Goal: Task Accomplishment & Management: Use online tool/utility

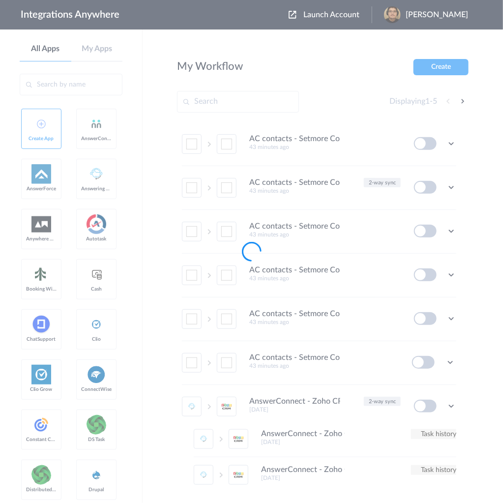
click at [351, 0] on body "Integrations Anywhere Launch Account [PERSON_NAME] My Account Logout All Apps M…" at bounding box center [251, 0] width 503 height 0
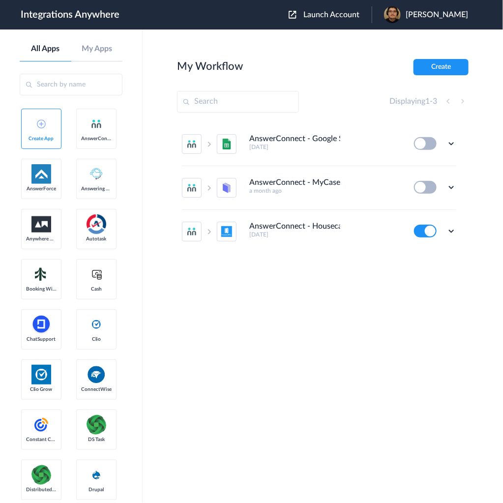
click at [351, 14] on span "Launch Account" at bounding box center [331, 15] width 56 height 8
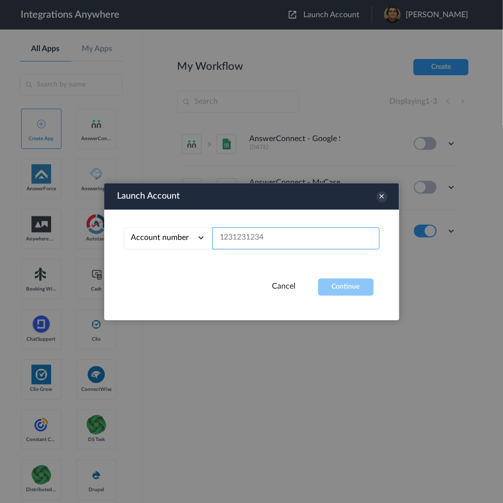
click at [349, 233] on input "text" at bounding box center [295, 238] width 167 height 22
paste input "8282212580"
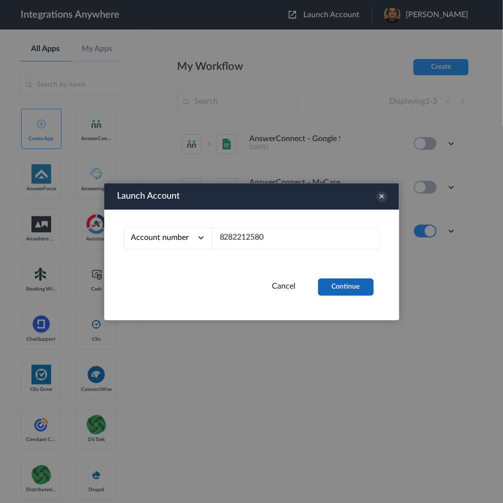
click at [357, 287] on button "Continue" at bounding box center [346, 286] width 56 height 17
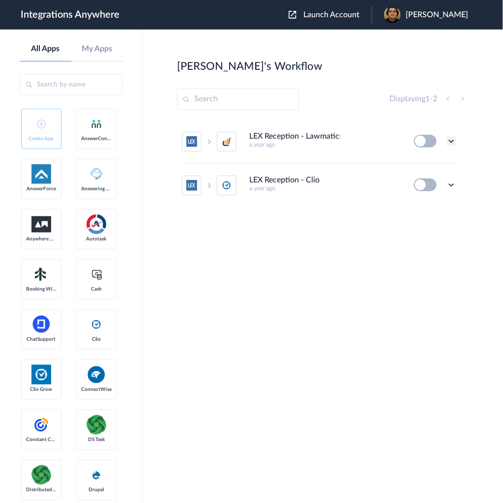
click at [450, 138] on icon at bounding box center [451, 141] width 10 height 10
click at [428, 166] on li "Edit" at bounding box center [424, 164] width 64 height 18
click at [359, 14] on span "Launch Account" at bounding box center [331, 15] width 56 height 8
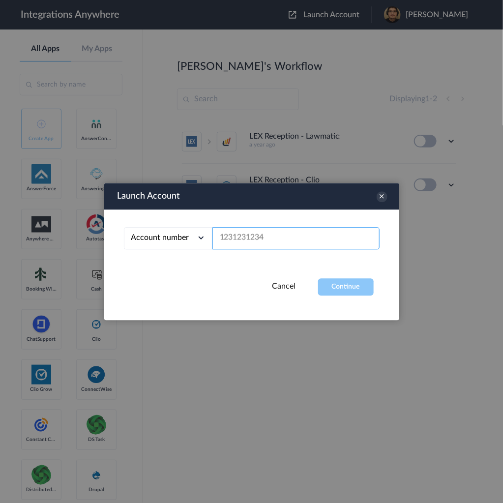
click at [289, 239] on input "text" at bounding box center [295, 238] width 167 height 22
paste input "8282212580"
type input "8282212580"
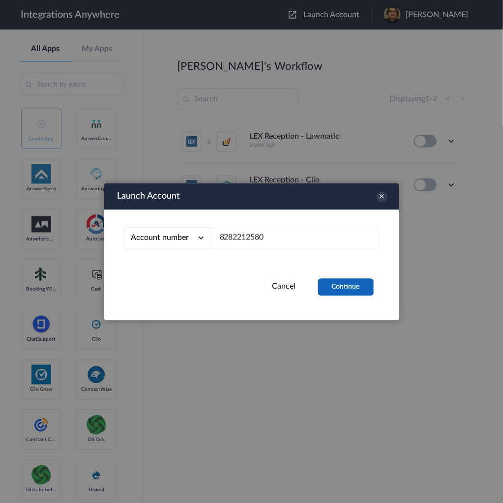
click at [348, 288] on button "Continue" at bounding box center [346, 286] width 56 height 17
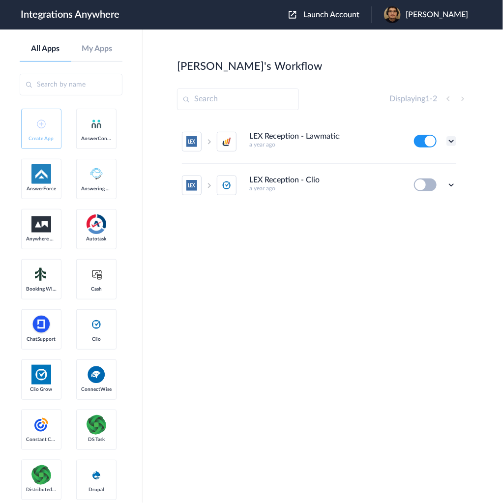
click at [451, 142] on icon at bounding box center [451, 141] width 10 height 10
click at [432, 179] on link "Task history" at bounding box center [423, 181] width 47 height 7
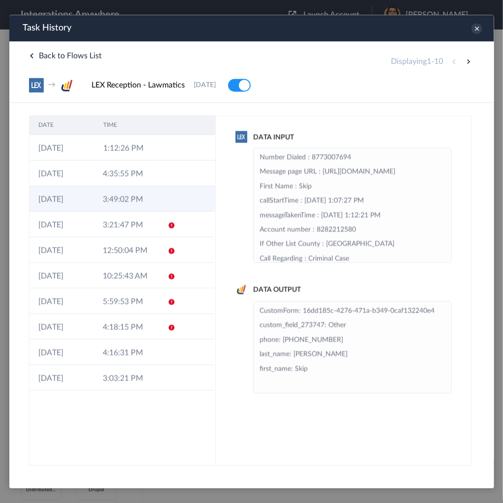
click at [132, 191] on td "3:49:02 PM" at bounding box center [125, 198] width 64 height 26
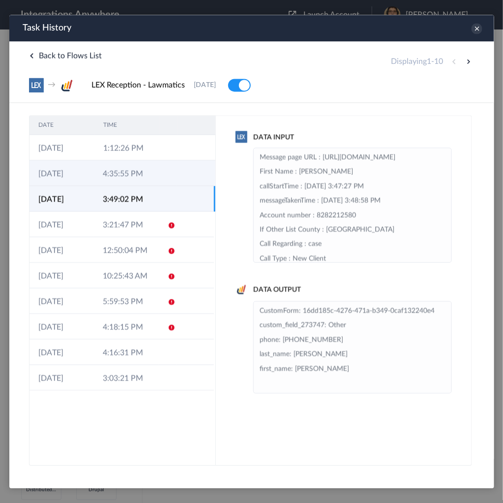
click at [130, 169] on td "4:35:55 PM" at bounding box center [125, 173] width 64 height 26
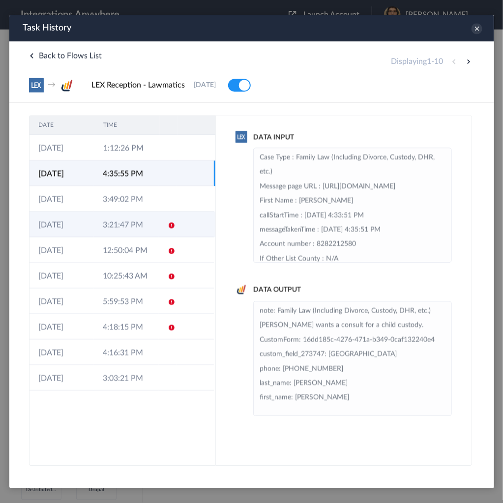
click at [129, 231] on td "3:21:47 PM" at bounding box center [125, 224] width 64 height 26
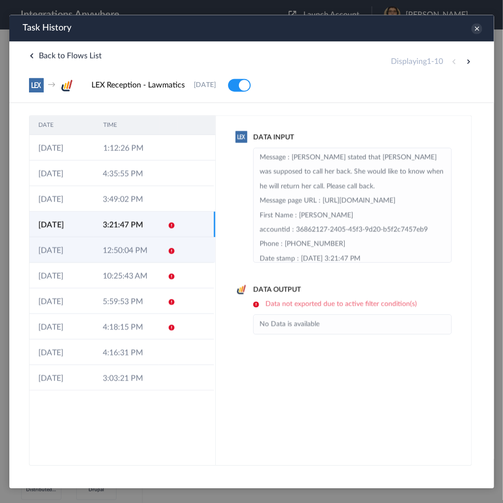
drag, startPoint x: 124, startPoint y: 254, endPoint x: 124, endPoint y: 248, distance: 5.9
click at [124, 252] on td "12:50:04 PM" at bounding box center [125, 249] width 64 height 26
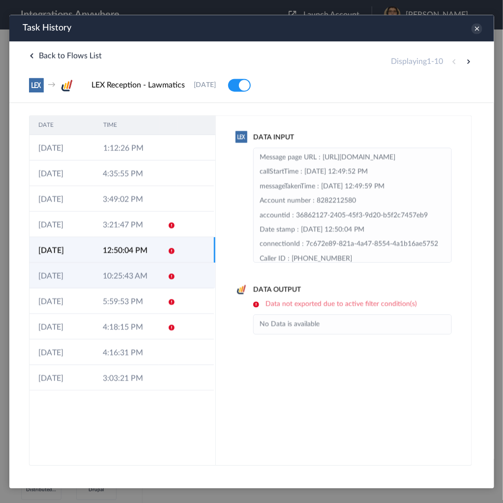
click at [131, 275] on td "10:25:43 AM" at bounding box center [125, 275] width 64 height 26
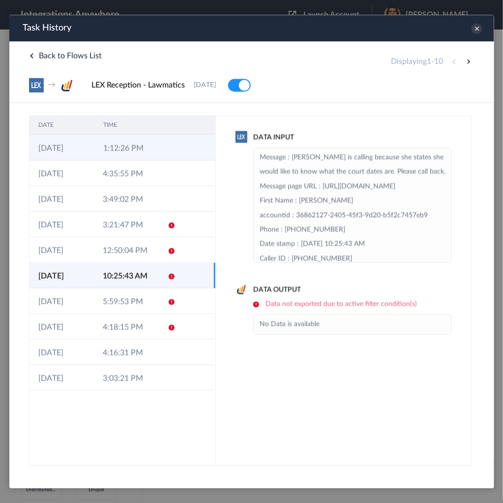
click at [110, 154] on td "1:12:26 PM" at bounding box center [126, 147] width 65 height 26
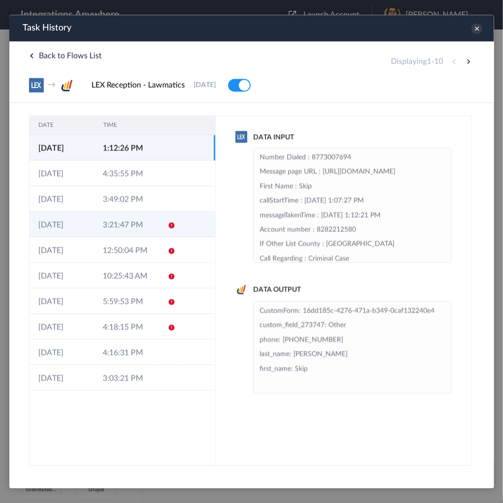
click at [136, 224] on td "3:21:47 PM" at bounding box center [125, 224] width 64 height 26
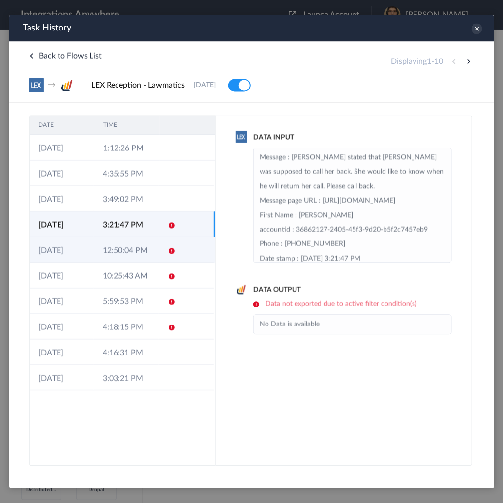
click at [141, 247] on td "12:50:04 PM" at bounding box center [125, 249] width 64 height 26
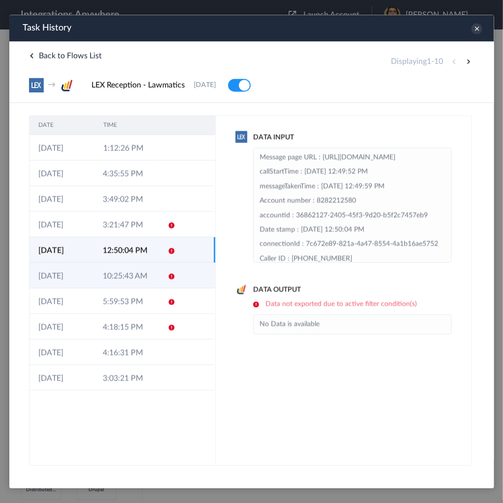
click at [143, 274] on td "10:25:43 AM" at bounding box center [125, 275] width 64 height 26
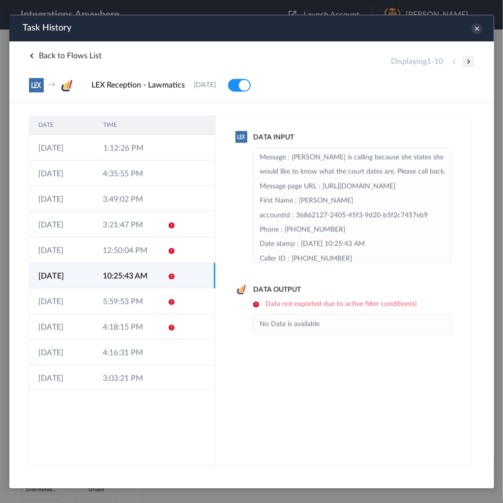
click at [462, 61] on button at bounding box center [468, 61] width 12 height 12
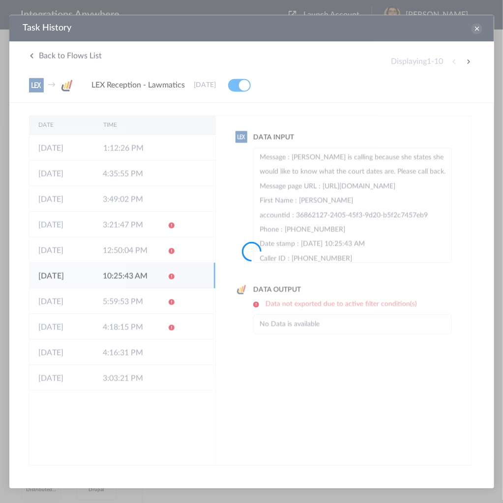
click at [478, 32] on div at bounding box center [251, 251] width 503 height 503
click at [477, 29] on div at bounding box center [251, 251] width 503 height 503
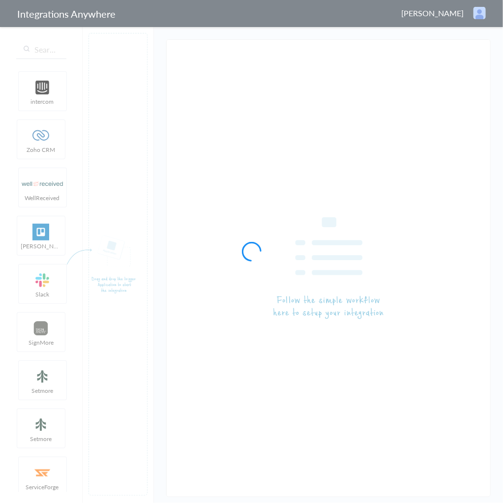
type input "LEX Reception - Lawmatics"
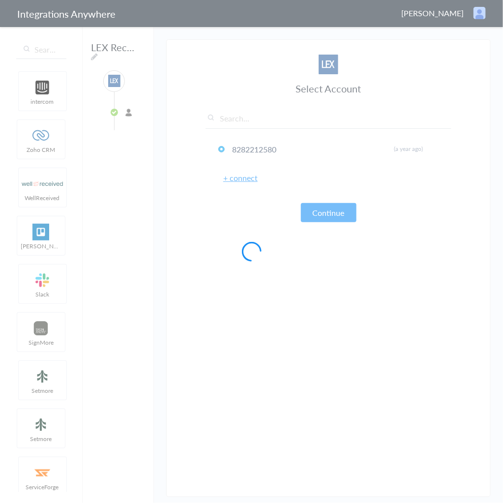
click at [340, 214] on div at bounding box center [251, 251] width 503 height 503
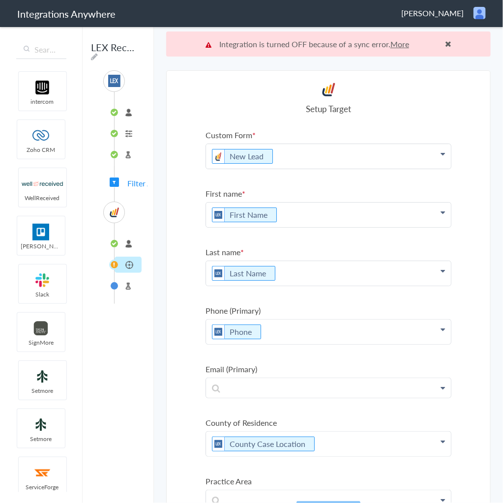
click at [400, 43] on link "More" at bounding box center [399, 43] width 19 height 11
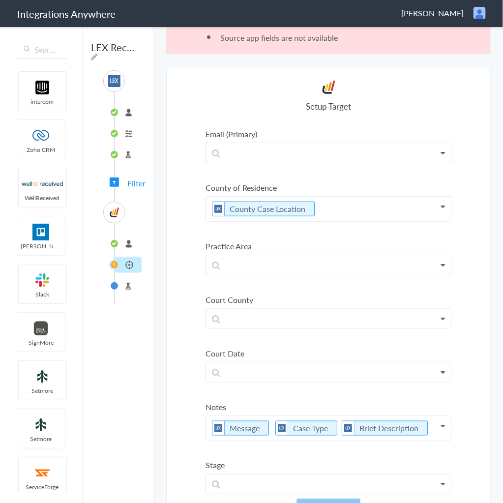
scroll to position [47, 0]
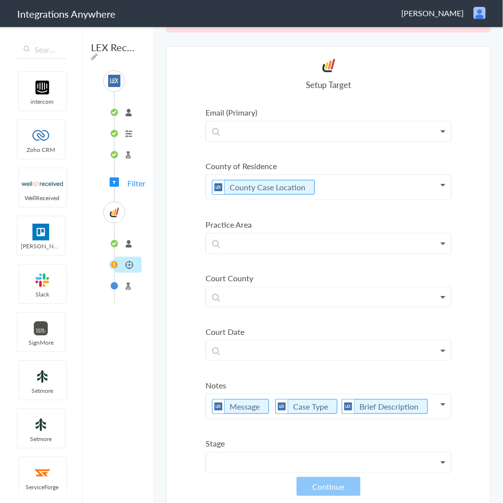
click at [426, 453] on p at bounding box center [328, 462] width 245 height 19
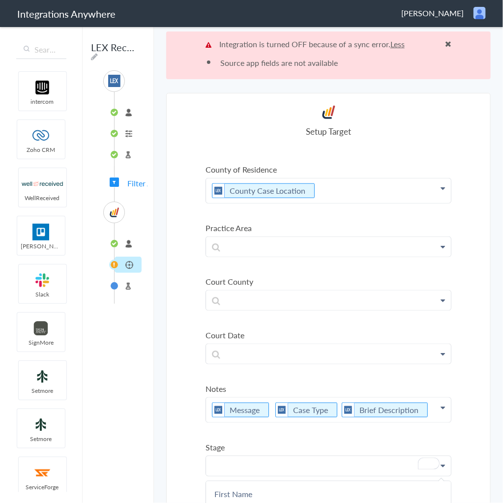
scroll to position [303, 0]
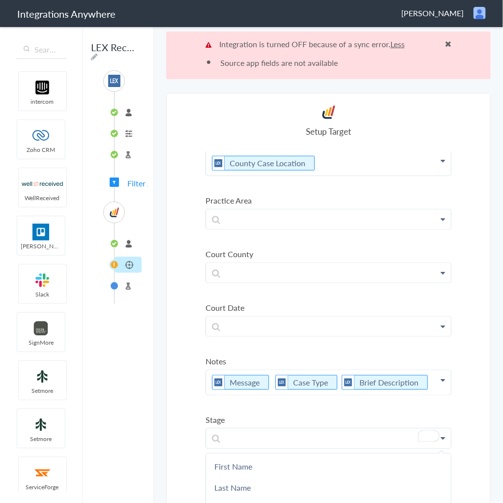
click at [115, 280] on li "Test Target" at bounding box center [128, 286] width 27 height 16
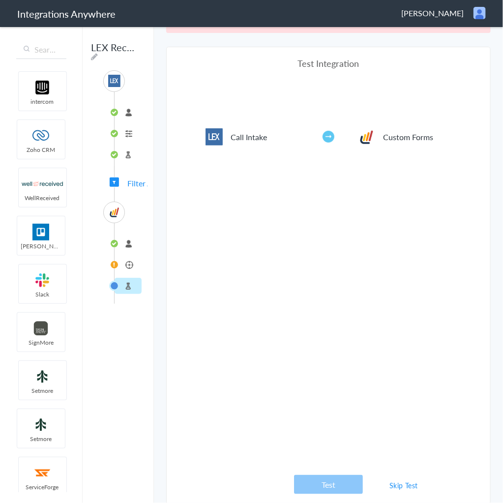
scroll to position [47, 0]
click at [396, 479] on link "Skip Test" at bounding box center [403, 485] width 52 height 18
click at [397, 483] on link "Skip Test" at bounding box center [403, 485] width 52 height 18
click at [403, 485] on link "Skip Test" at bounding box center [403, 485] width 52 height 18
click at [128, 235] on li "connected" at bounding box center [128, 243] width 27 height 16
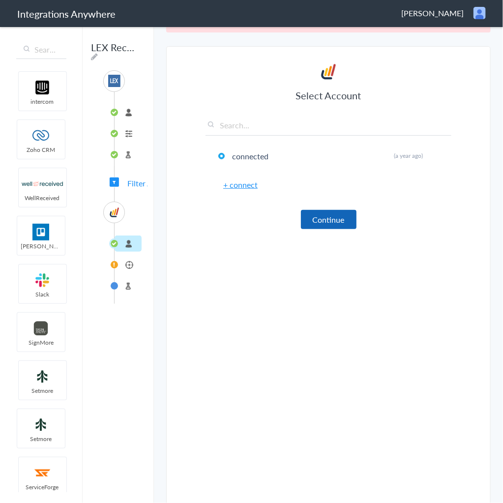
click at [344, 217] on button "Continue" at bounding box center [329, 219] width 56 height 19
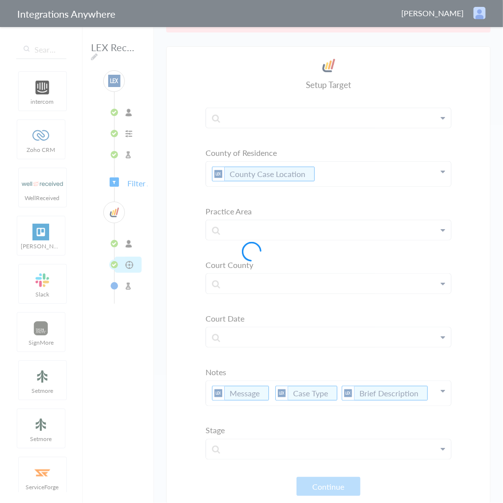
scroll to position [232, 0]
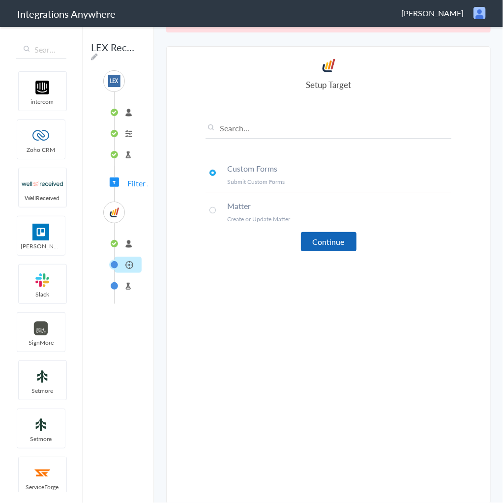
click at [337, 242] on button "Continue" at bounding box center [329, 241] width 56 height 19
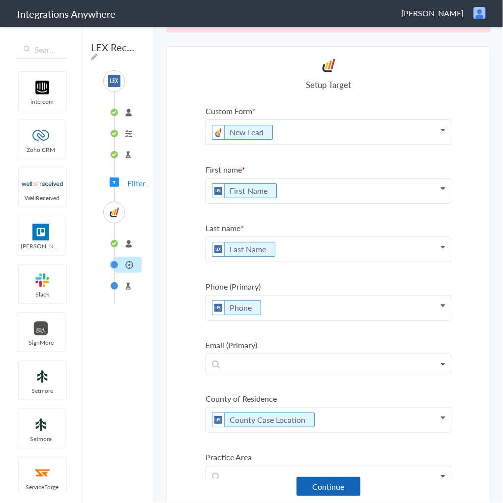
click at [336, 491] on button "Continue" at bounding box center [328, 486] width 64 height 19
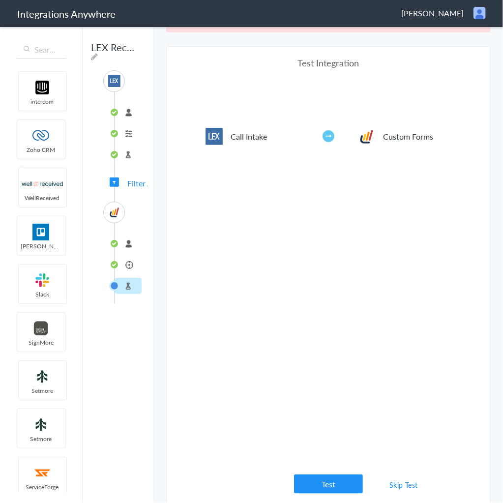
click at [400, 484] on link "Skip Test" at bounding box center [403, 485] width 52 height 18
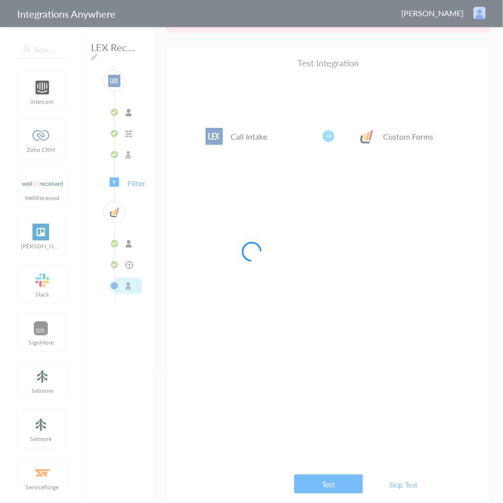
scroll to position [0, 0]
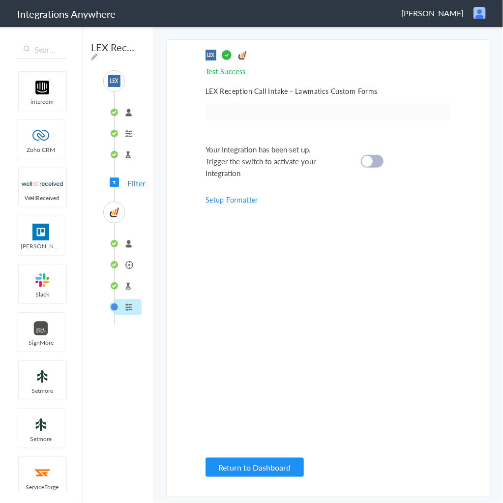
drag, startPoint x: 361, startPoint y: 168, endPoint x: 368, endPoint y: 160, distance: 10.4
click at [361, 166] on div "Your Integration has been set up. Trigger the switch to activate your Integrati…" at bounding box center [315, 160] width 221 height 35
click at [368, 160] on cite at bounding box center [367, 161] width 11 height 11
